Goal: Task Accomplishment & Management: Manage account settings

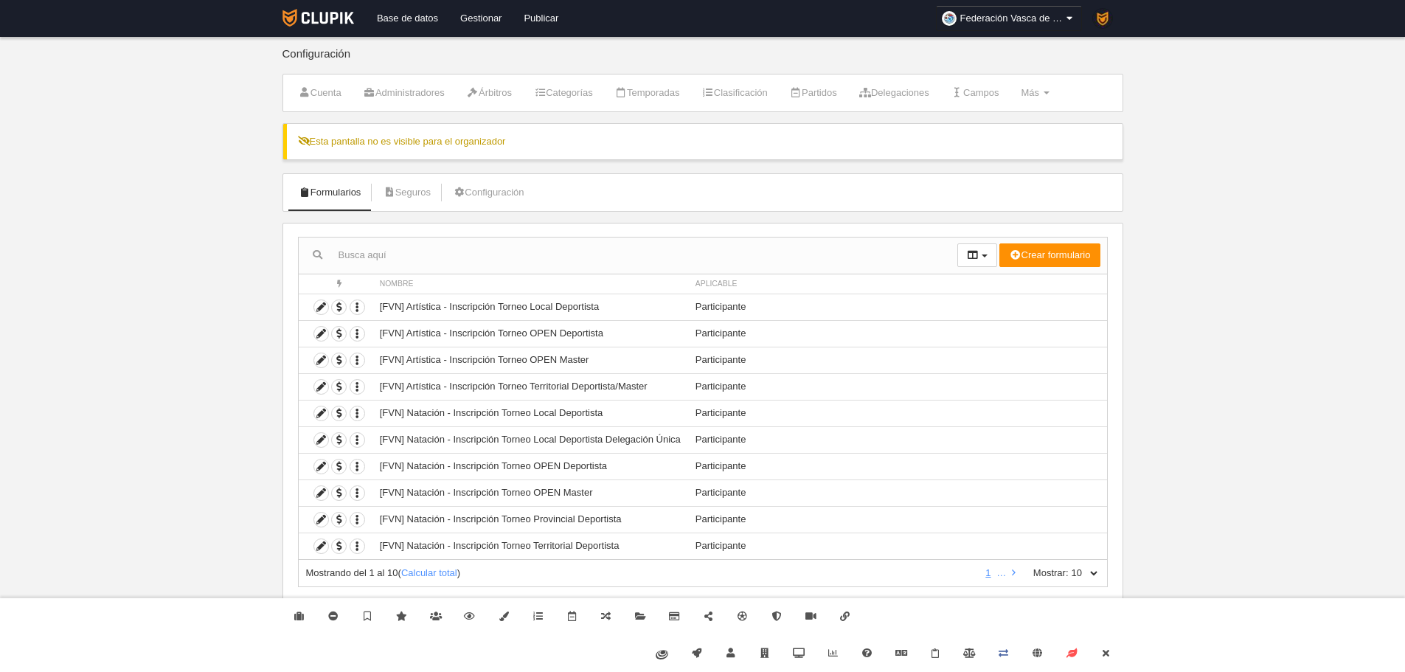
click at [1093, 581] on div "Mostrando del 1 al 10 ( Calcular total ) 1 … Mostrar: 10 25 50 100 500" at bounding box center [703, 573] width 810 height 27
click at [1108, 653] on icon at bounding box center [1106, 653] width 12 height 10
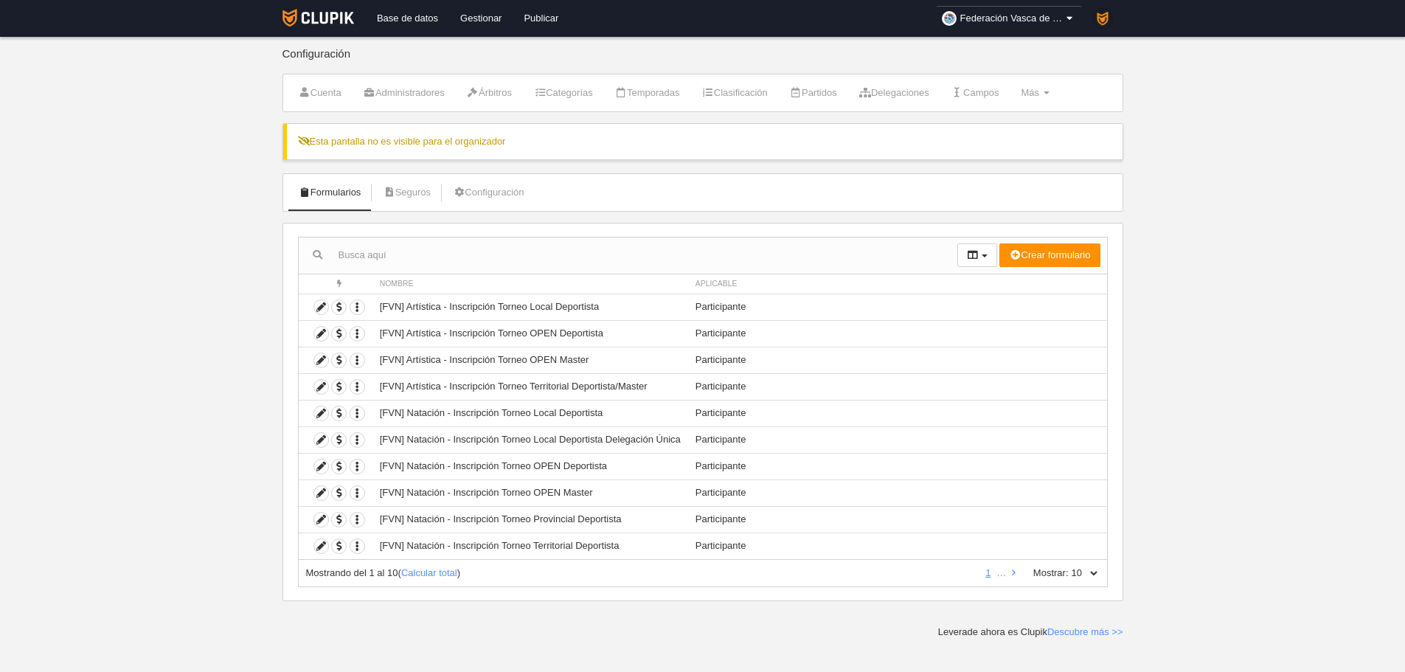
click at [1099, 571] on select "10 25 50 100 500" at bounding box center [1084, 573] width 31 height 13
select select "500"
click at [1069, 567] on select "10 25 50 100 500" at bounding box center [1084, 573] width 31 height 13
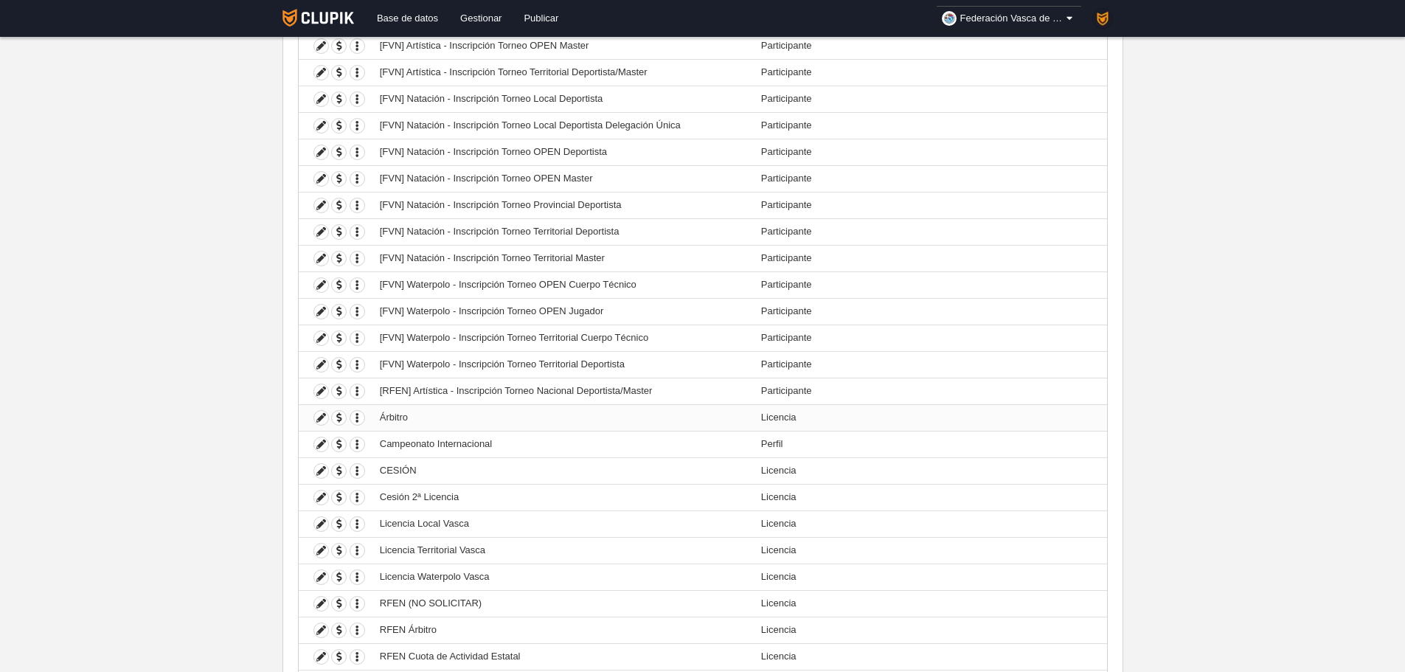
scroll to position [369, 0]
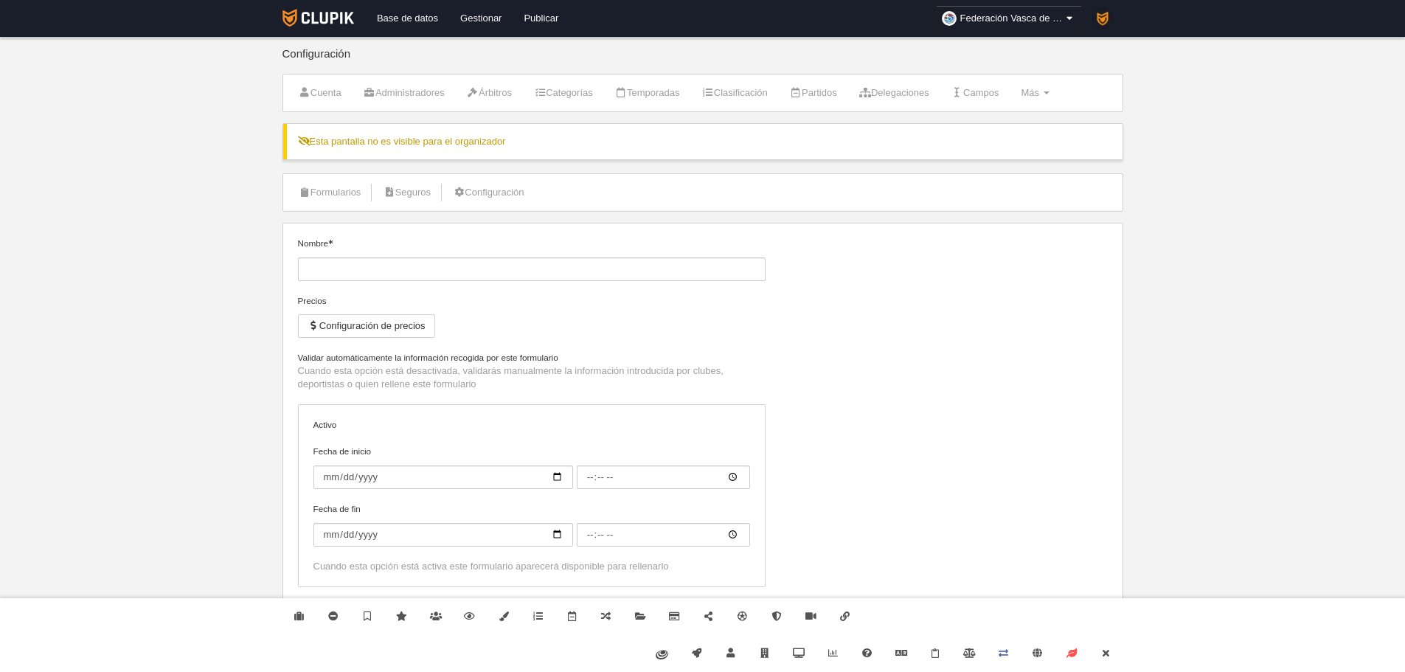
type input "[FVN] Waterpolo - Inscripción Torneo OPEN Cuerpo Técnico"
checkbox input "true"
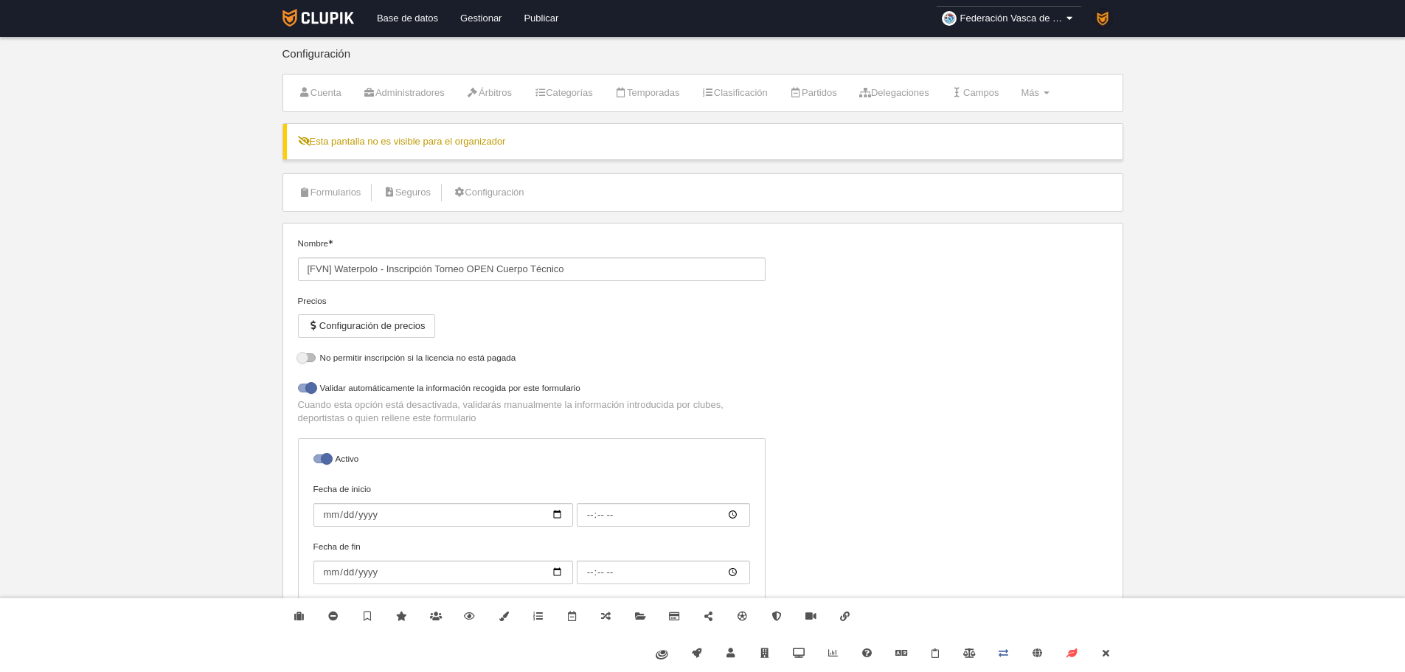
select select "selected"
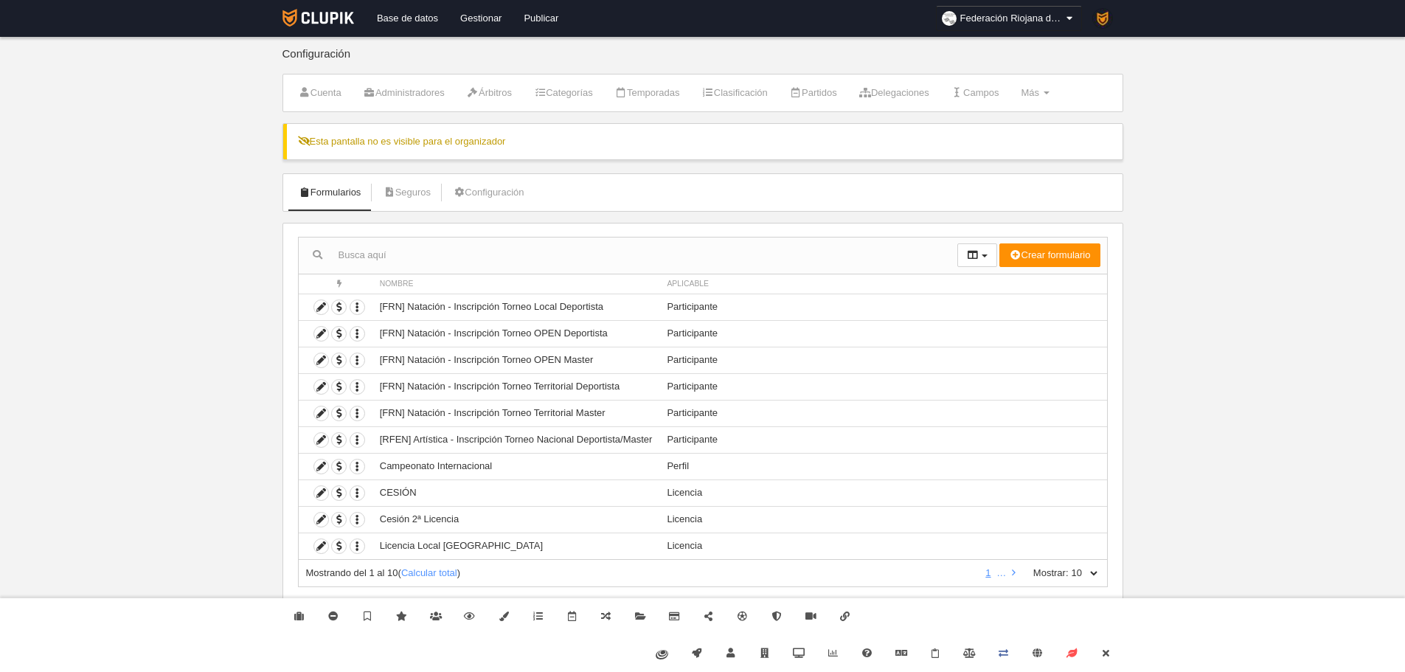
click at [1123, 657] on div "Administrar organizador Eliminar organizador Destacar organizador Cambiar plan …" at bounding box center [703, 635] width 852 height 74
click at [1117, 655] on link "Cerrar" at bounding box center [1106, 653] width 34 height 37
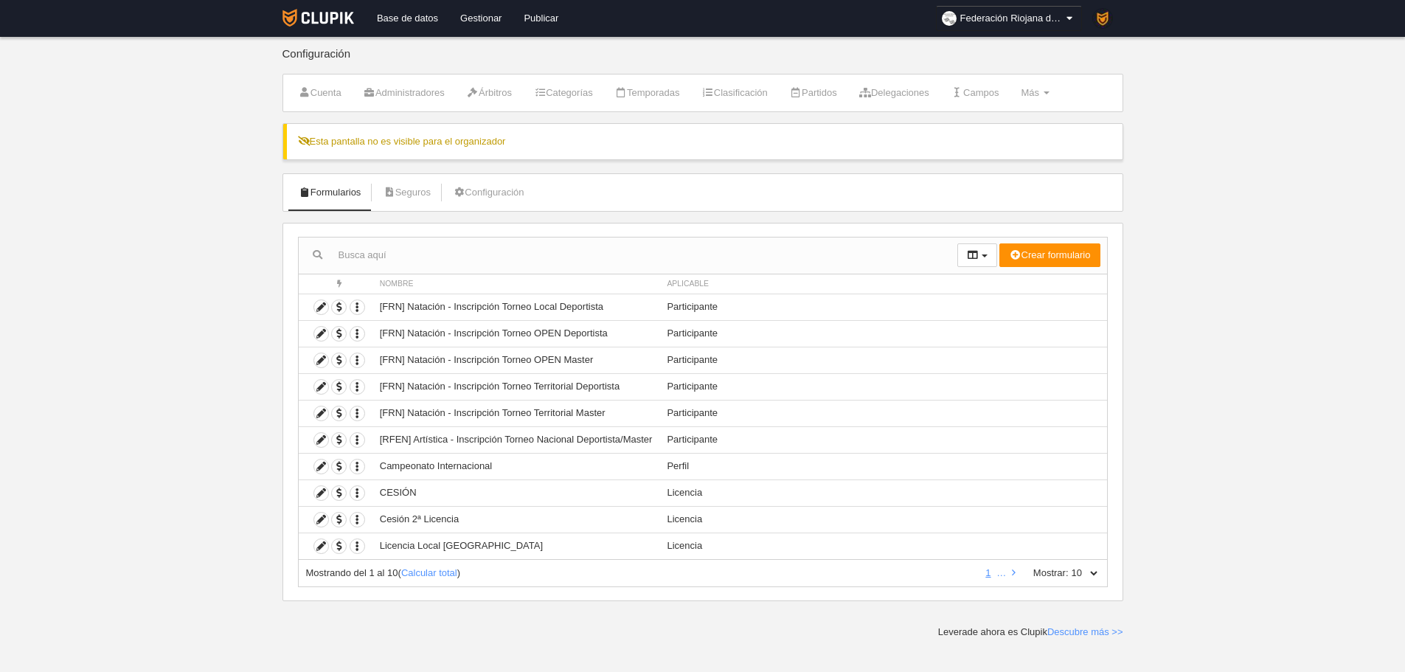
click at [1098, 575] on select "10 25 50 100 500" at bounding box center [1084, 573] width 31 height 13
select select "500"
click at [1069, 567] on select "10 25 50 100 500" at bounding box center [1084, 573] width 31 height 13
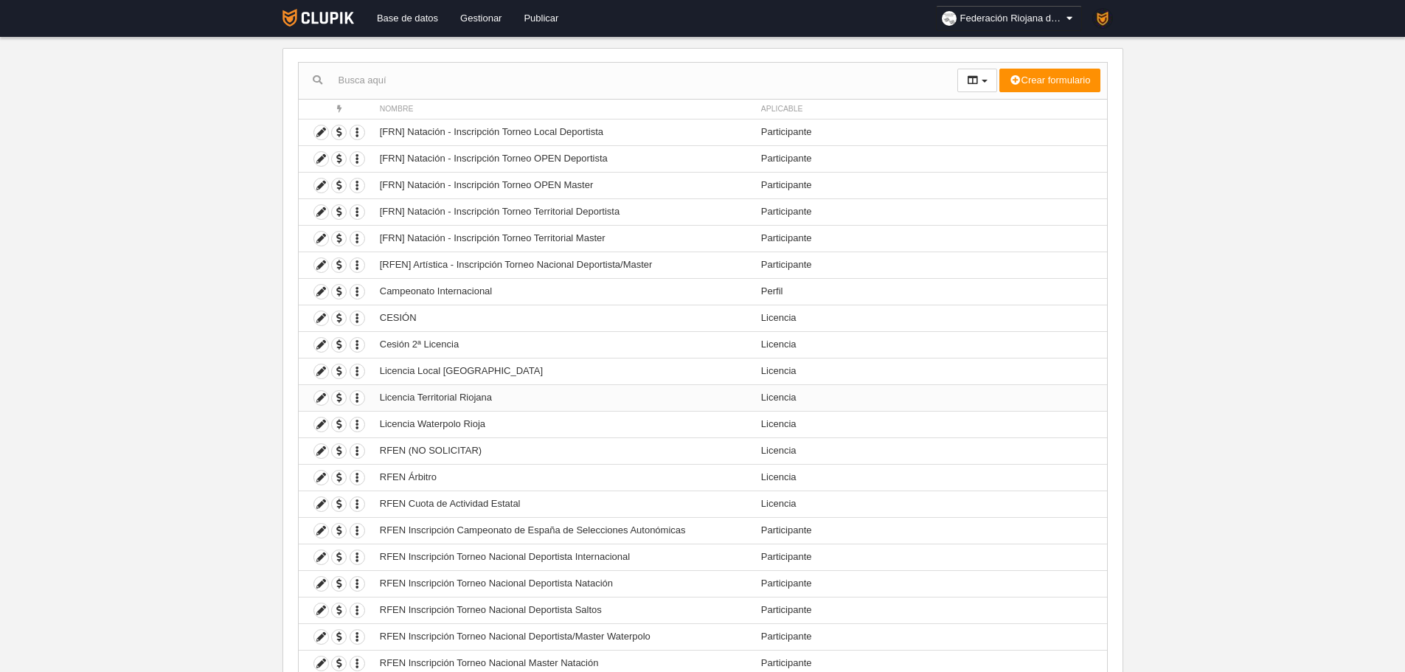
scroll to position [176, 0]
click at [326, 370] on icon at bounding box center [321, 370] width 14 height 14
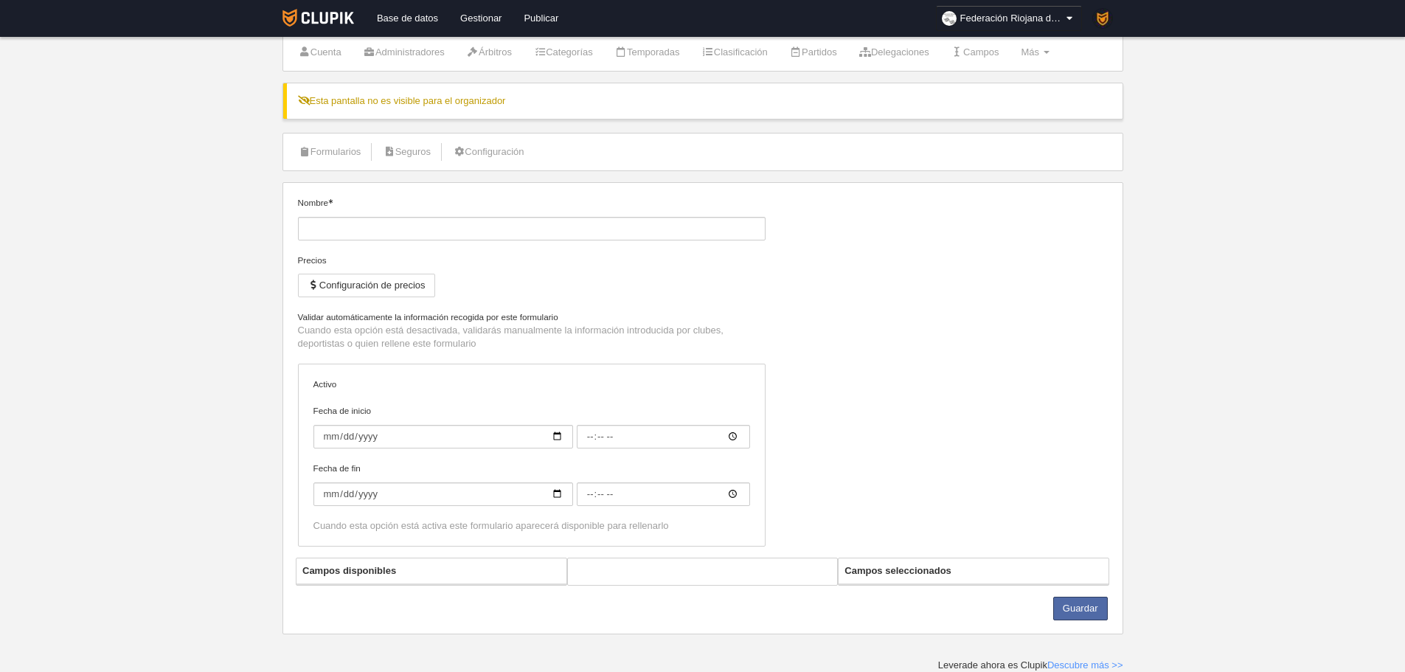
type input "Licencia Local Riojana"
checkbox input "true"
select select "selected"
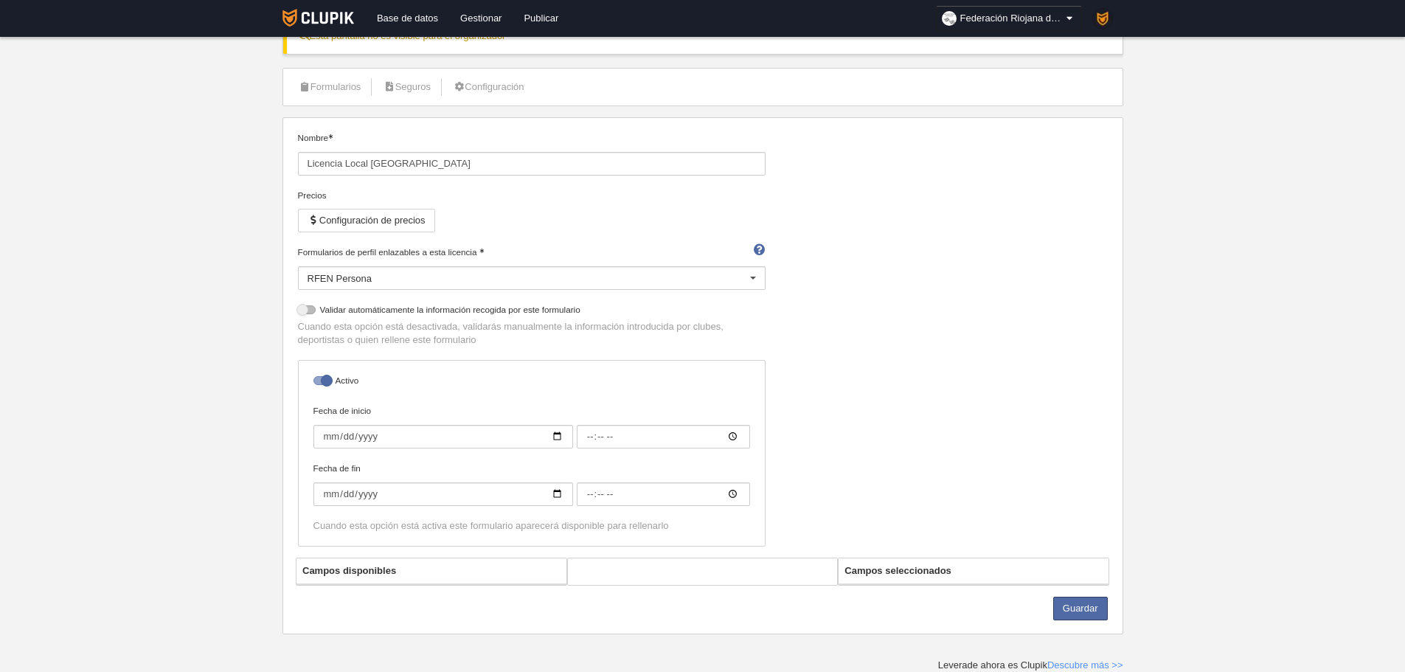
scroll to position [176, 0]
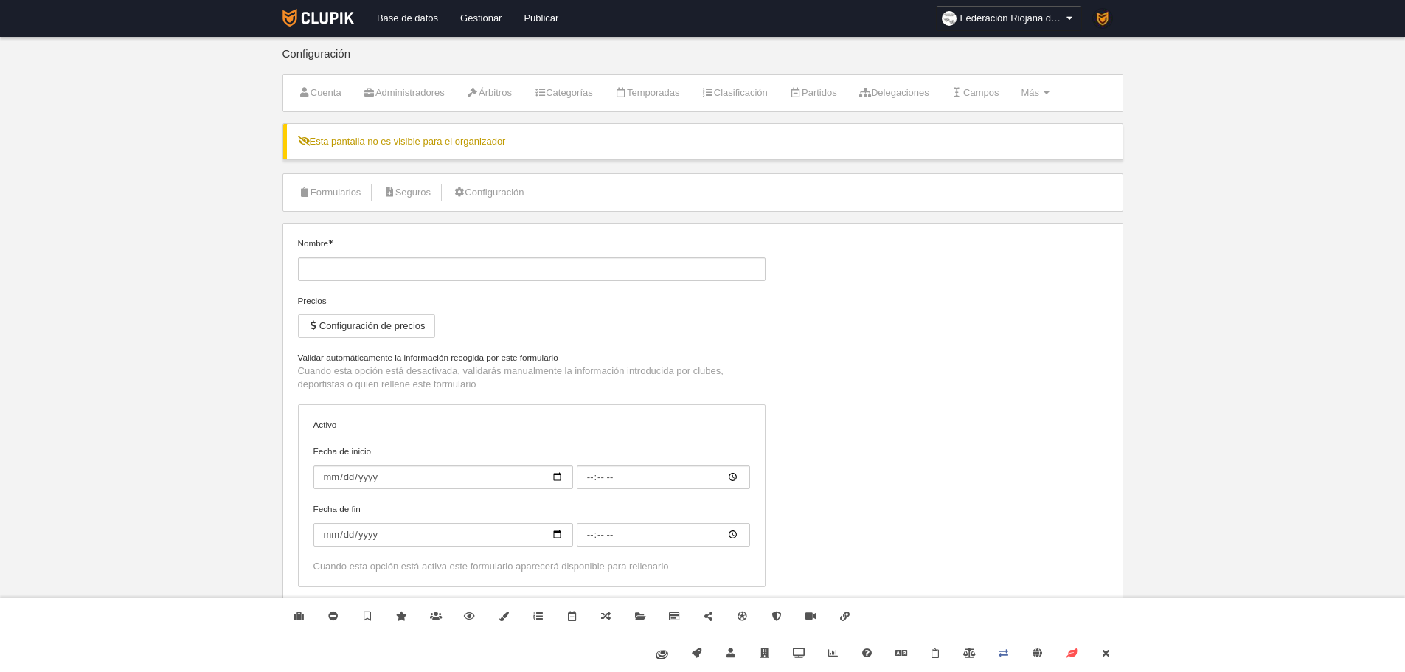
type input "Licencia Territorial Riojana"
checkbox input "true"
select select "selected"
type input "Licencia Waterpolo Rioja"
checkbox input "true"
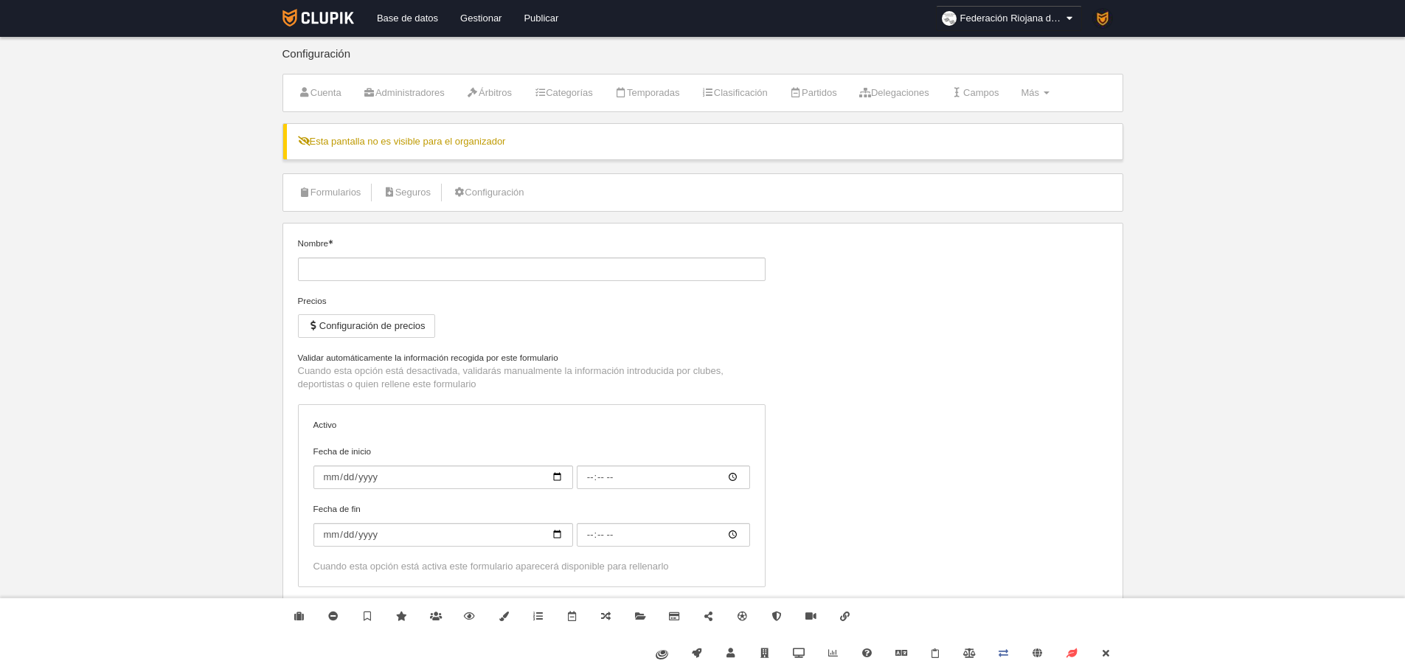
checkbox input "true"
select select "selected"
